Goal: Navigation & Orientation: Find specific page/section

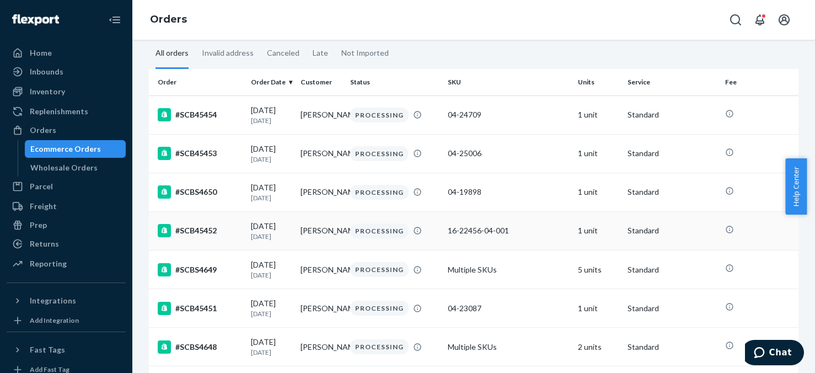
scroll to position [110, 0]
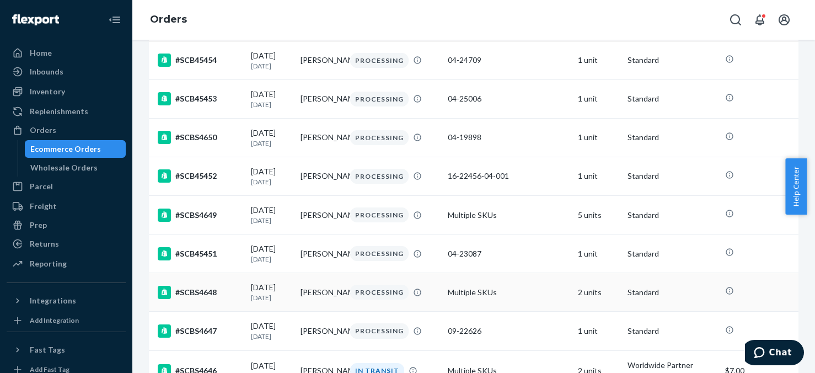
click at [581, 303] on td "2 units" at bounding box center [599, 292] width 50 height 39
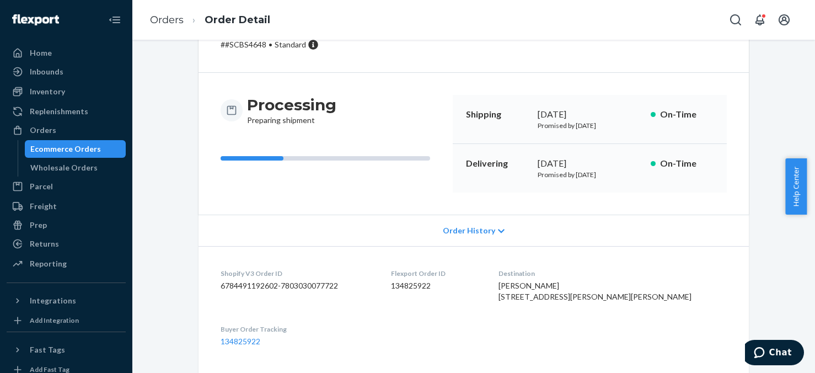
scroll to position [55, 0]
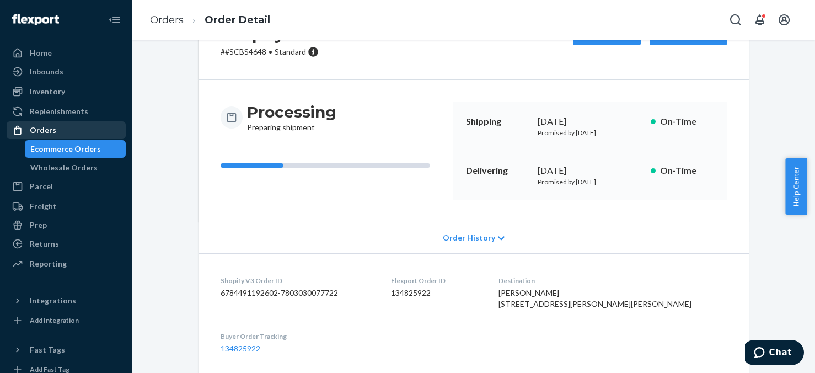
click at [38, 128] on div "Orders" at bounding box center [43, 130] width 26 height 11
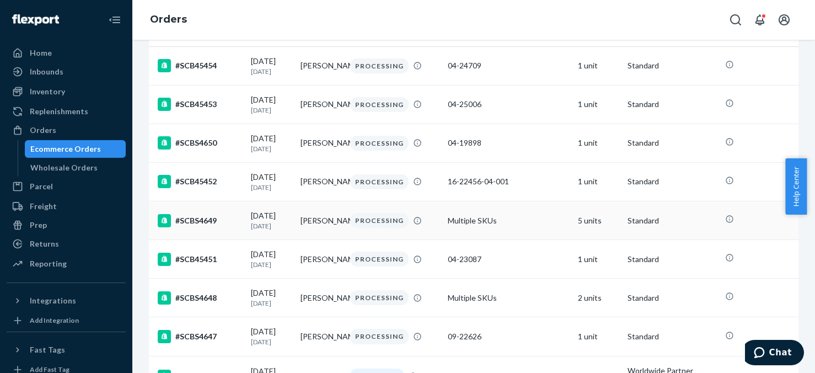
scroll to position [110, 0]
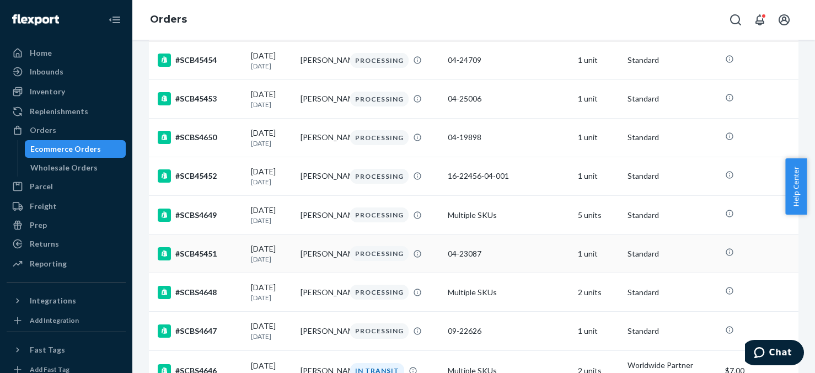
click at [583, 261] on td "1 unit" at bounding box center [599, 253] width 50 height 39
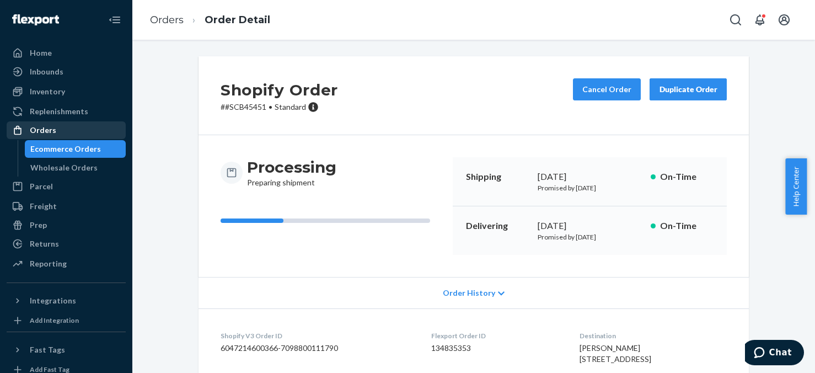
click at [29, 132] on div at bounding box center [21, 130] width 18 height 11
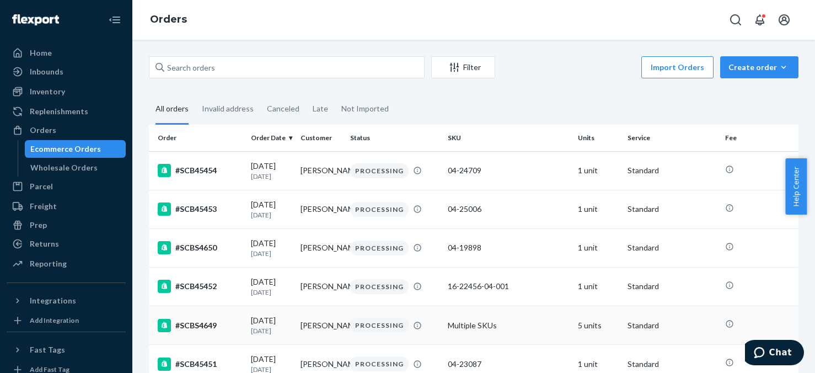
click at [583, 330] on td "5 units" at bounding box center [599, 325] width 50 height 39
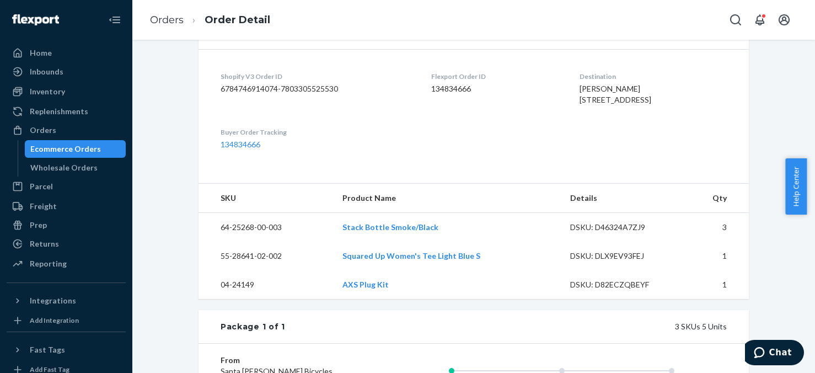
scroll to position [276, 0]
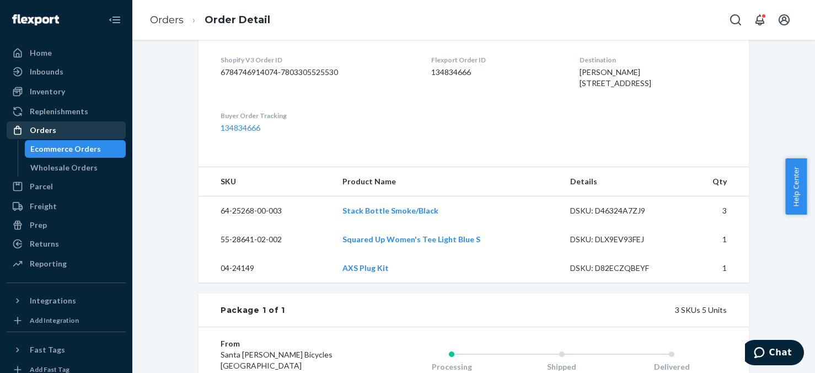
click at [53, 131] on div "Orders" at bounding box center [43, 130] width 26 height 11
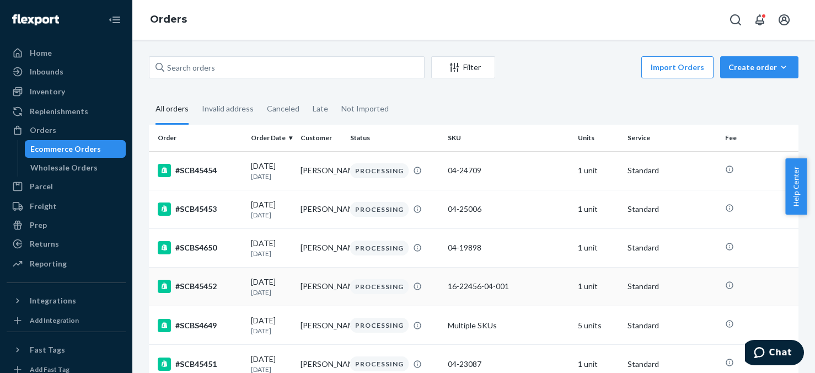
click at [582, 289] on td "1 unit" at bounding box center [599, 286] width 50 height 39
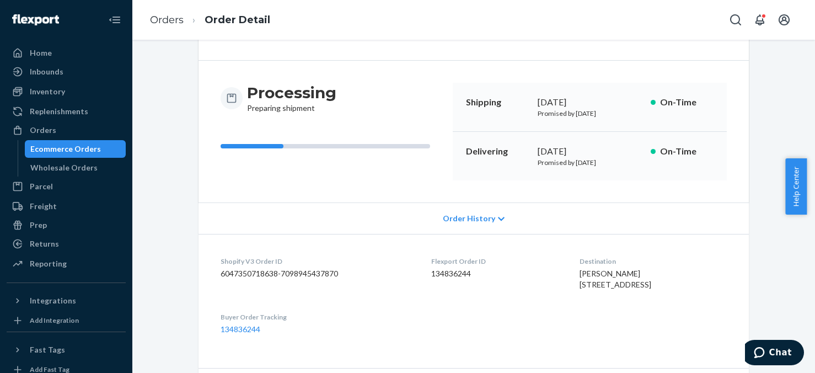
scroll to position [55, 0]
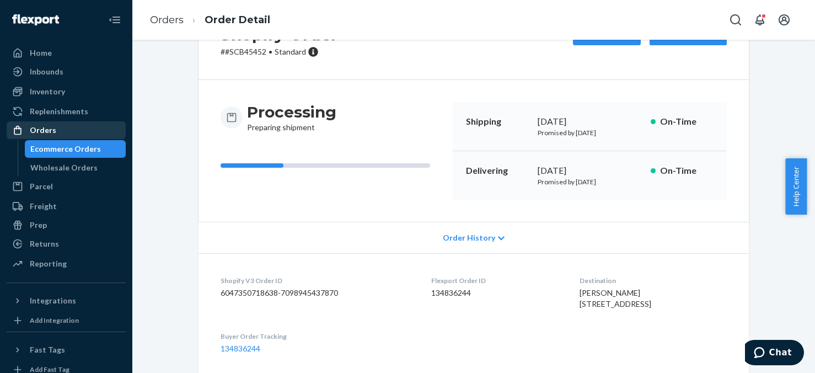
click at [51, 128] on div "Orders" at bounding box center [43, 130] width 26 height 11
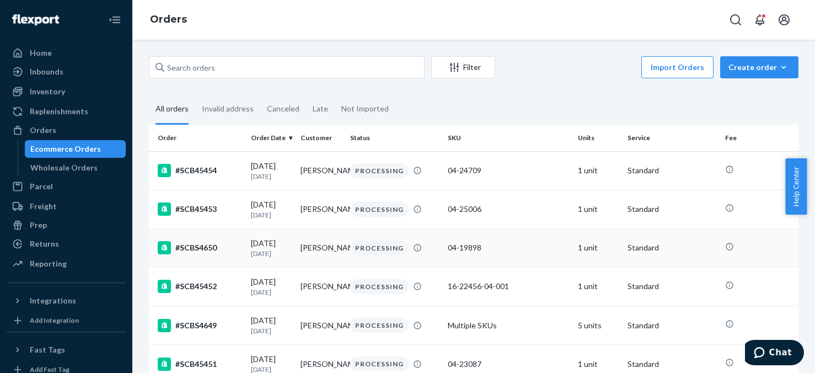
click at [583, 253] on td "1 unit" at bounding box center [599, 247] width 50 height 39
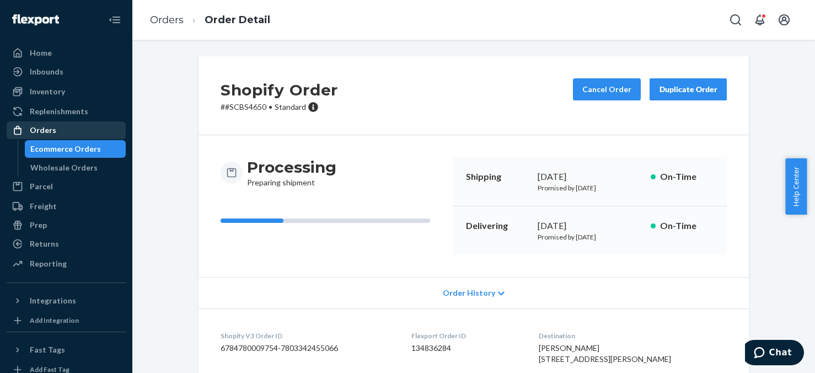
click at [39, 126] on div "Orders" at bounding box center [43, 130] width 26 height 11
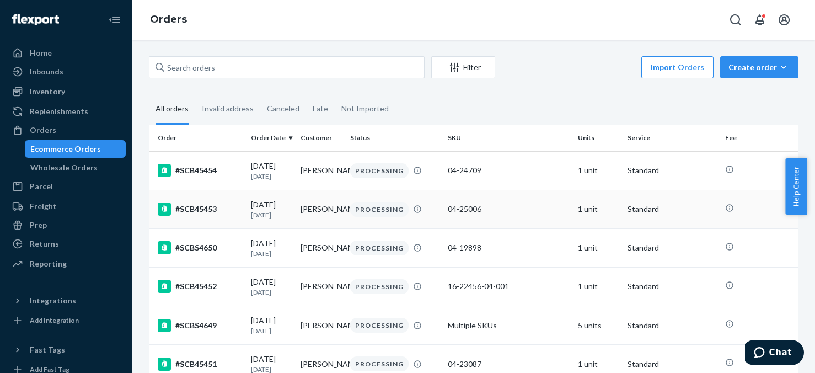
click at [579, 212] on td "1 unit" at bounding box center [599, 209] width 50 height 39
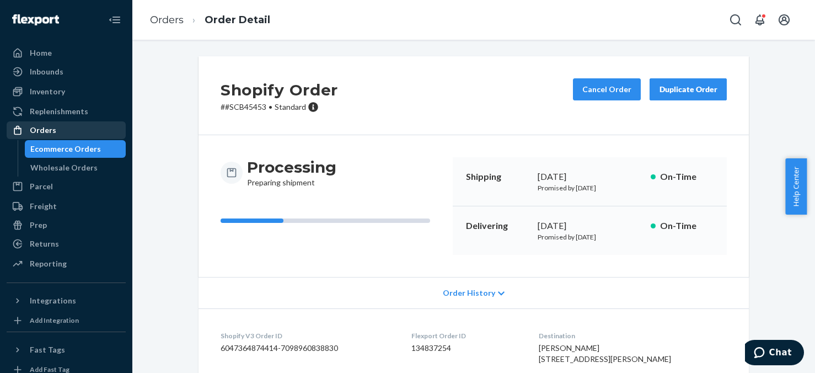
click at [49, 135] on div "Orders" at bounding box center [43, 130] width 26 height 11
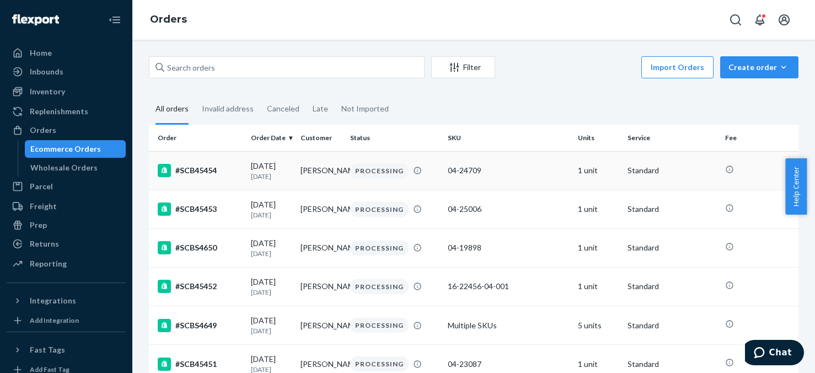
click at [588, 169] on td "1 unit" at bounding box center [599, 170] width 50 height 39
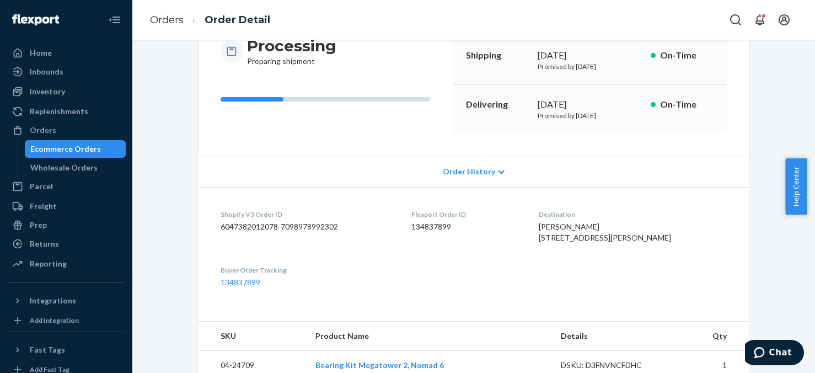
scroll to position [110, 0]
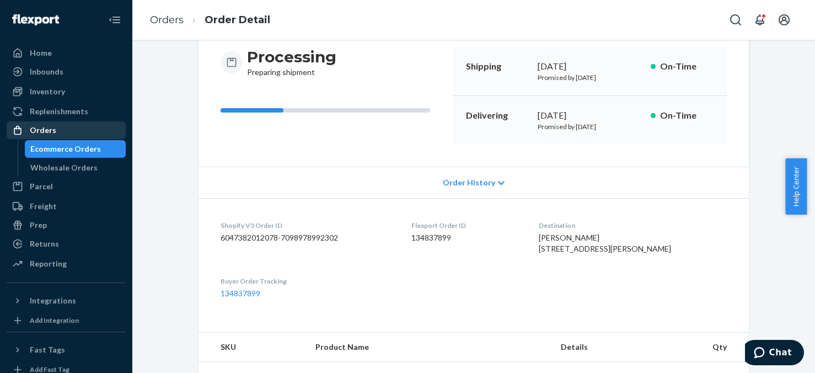
click at [60, 132] on div "Orders" at bounding box center [66, 129] width 117 height 15
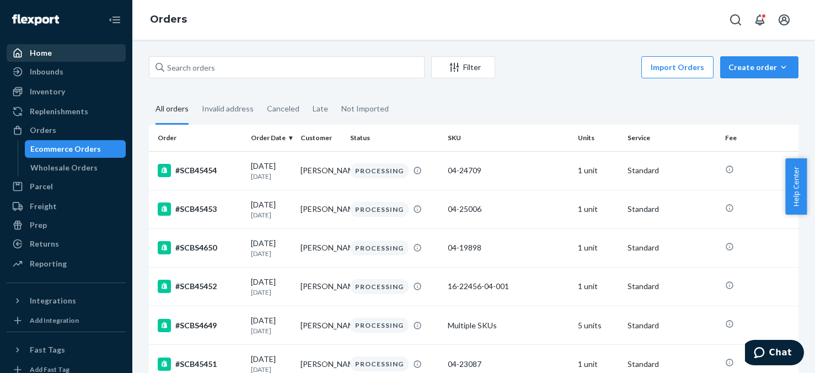
click at [48, 52] on div "Home" at bounding box center [41, 52] width 22 height 11
